Goal: Task Accomplishment & Management: Manage account settings

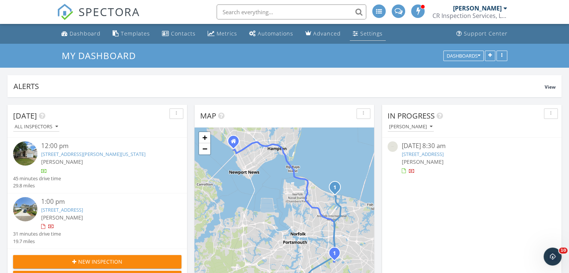
click at [370, 33] on div "Settings" at bounding box center [371, 33] width 22 height 7
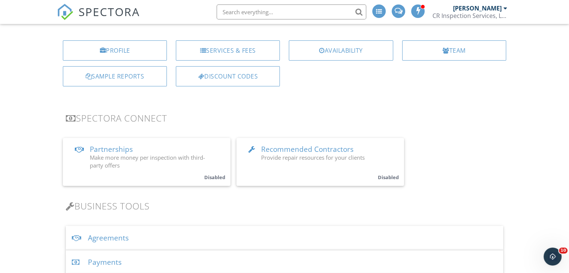
scroll to position [100, 0]
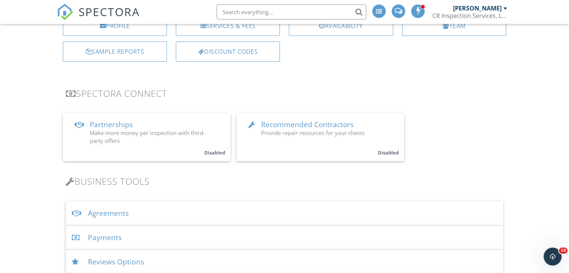
click at [113, 235] on div "Payments" at bounding box center [284, 238] width 437 height 24
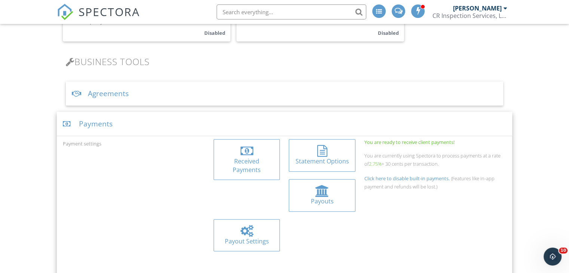
scroll to position [239, 0]
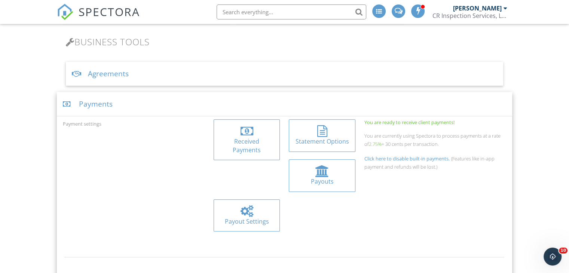
click at [246, 135] on div at bounding box center [247, 131] width 13 height 12
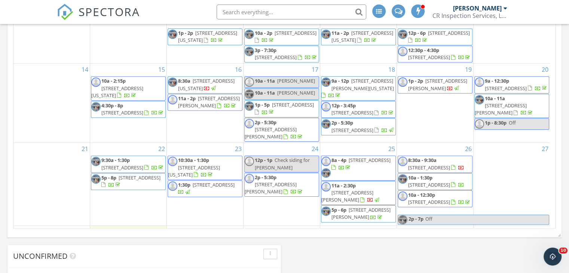
scroll to position [144, 0]
